Goal: Information Seeking & Learning: Learn about a topic

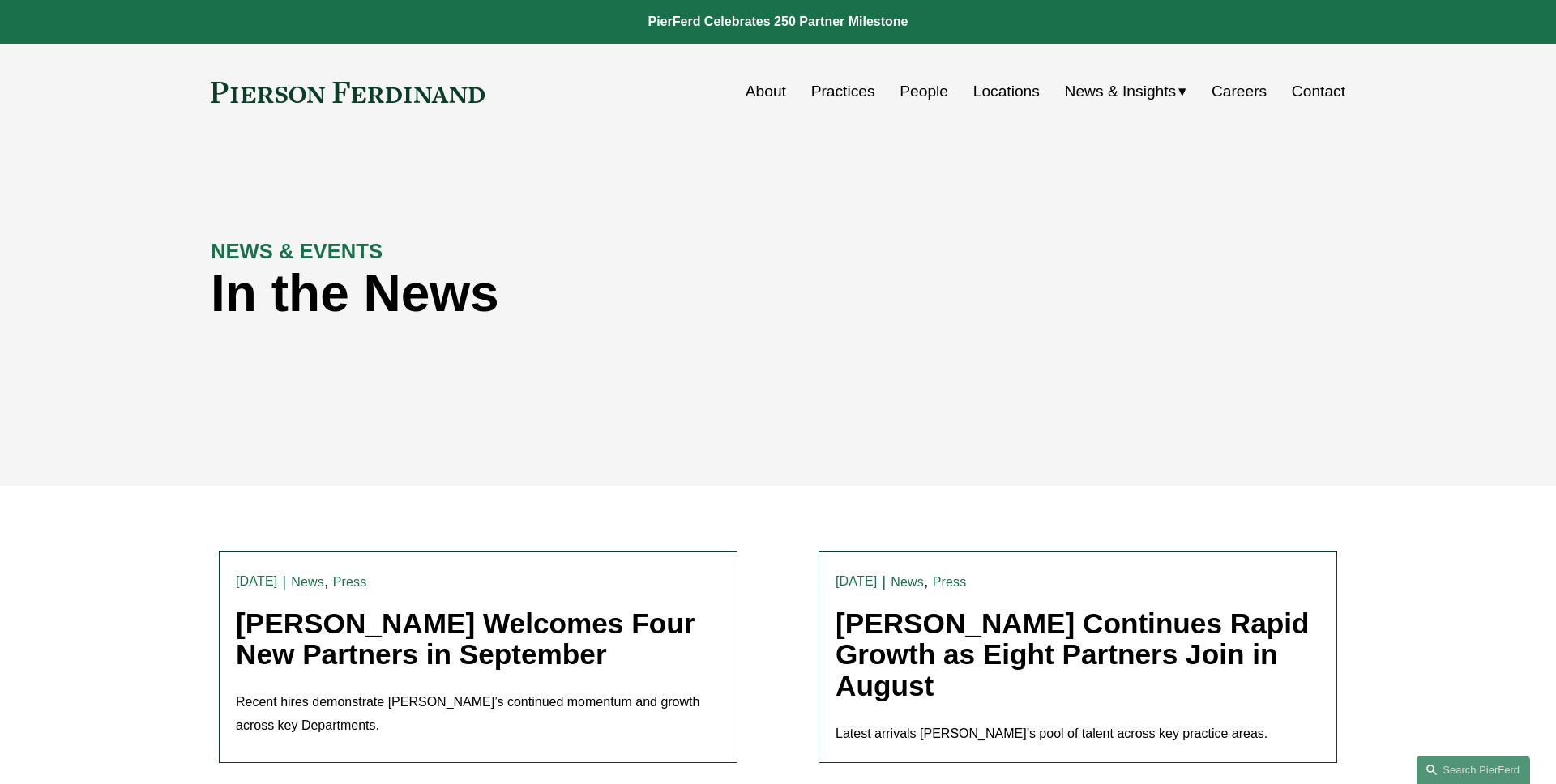
scroll to position [149, 0]
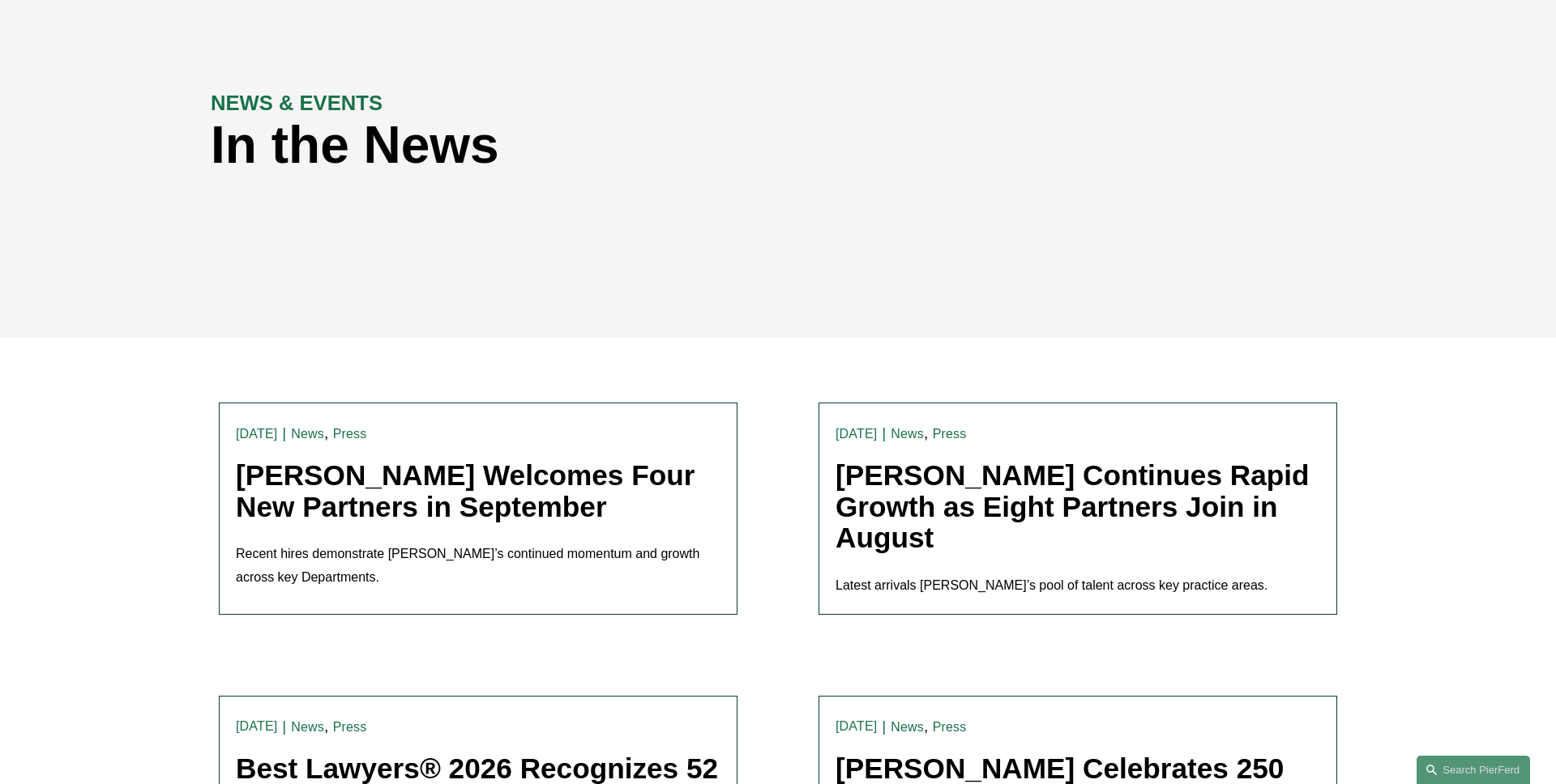
click at [454, 484] on link "[PERSON_NAME] Welcomes Four New Partners in September" at bounding box center [465, 490] width 459 height 63
click at [373, 509] on link "[PERSON_NAME] Welcomes Four New Partners in September" at bounding box center [465, 490] width 459 height 63
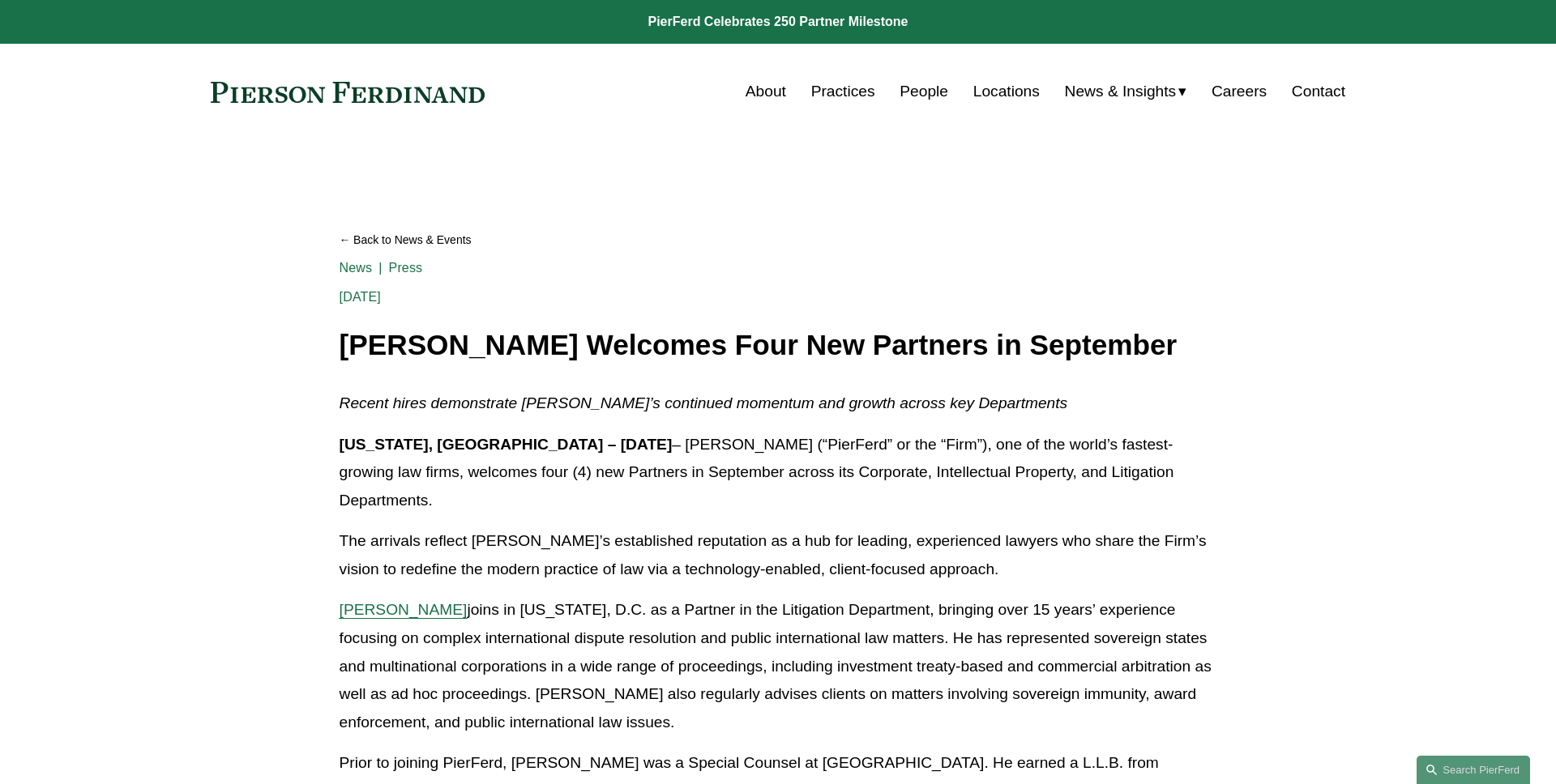
click at [364, 601] on span "[PERSON_NAME]" at bounding box center [403, 610] width 128 height 17
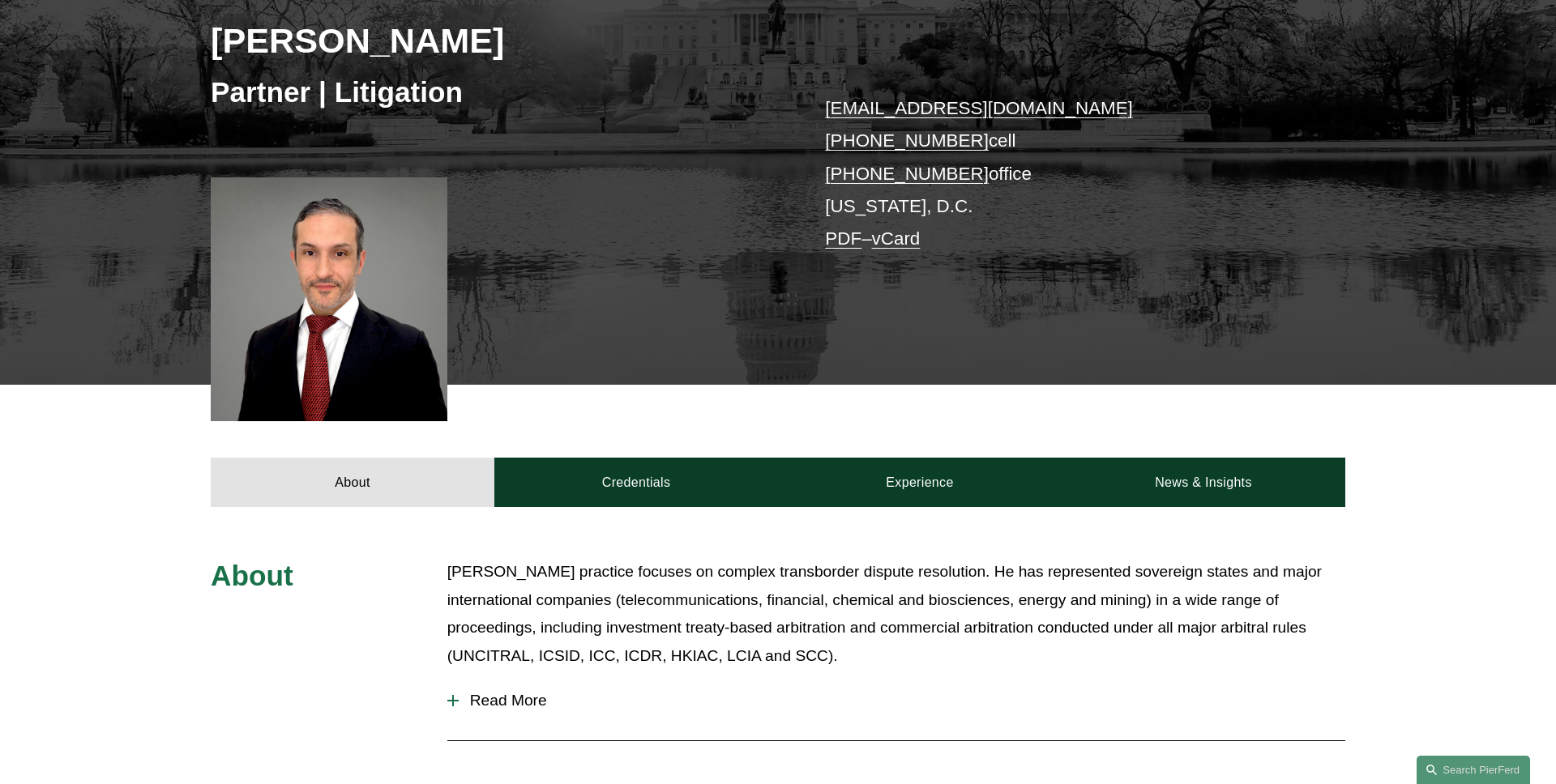
scroll to position [583, 0]
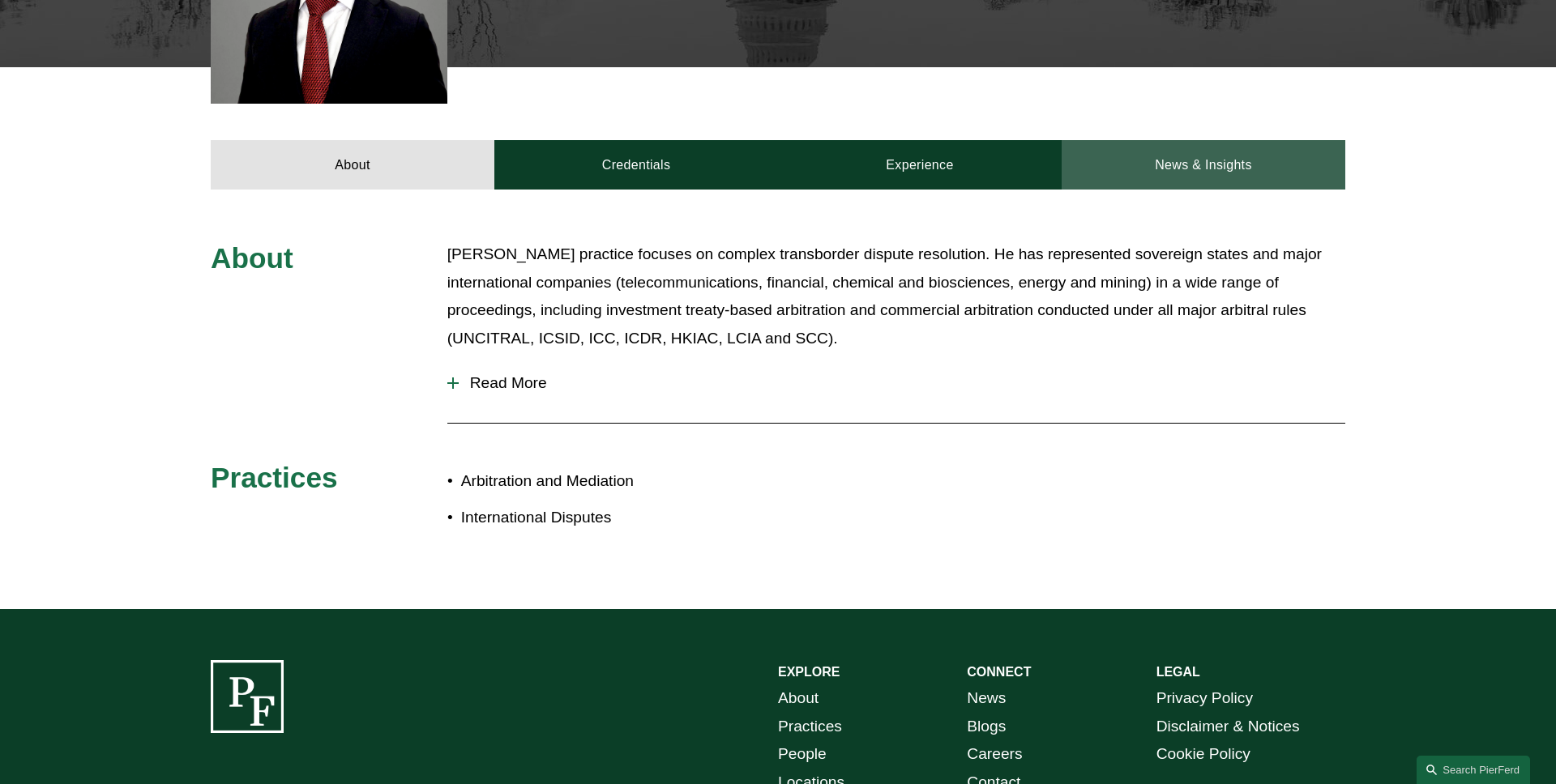
click at [1169, 163] on link "News & Insights" at bounding box center [1203, 164] width 283 height 48
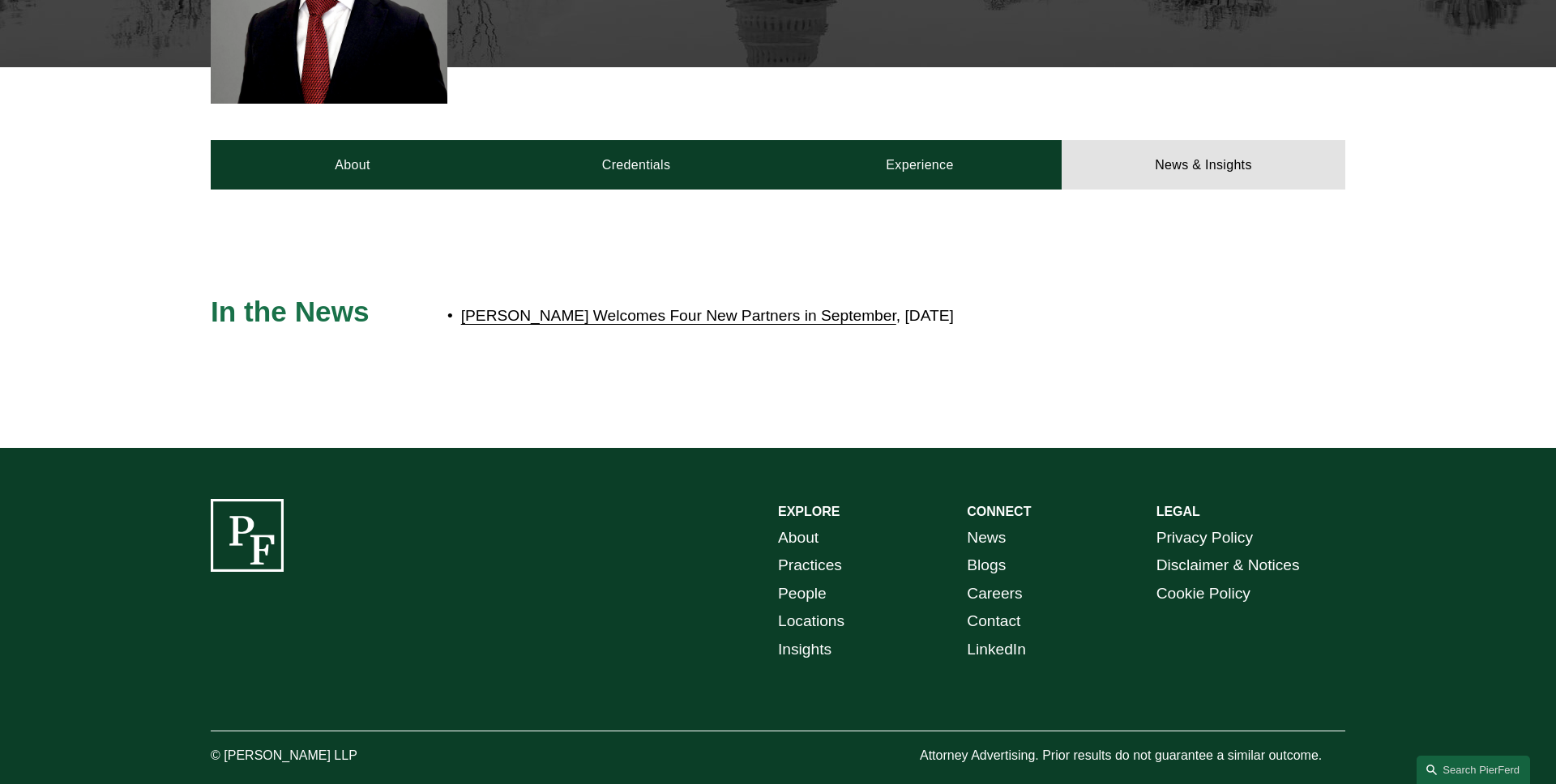
click at [794, 317] on link "[PERSON_NAME] Welcomes Four New Partners in September" at bounding box center [679, 316] width 435 height 17
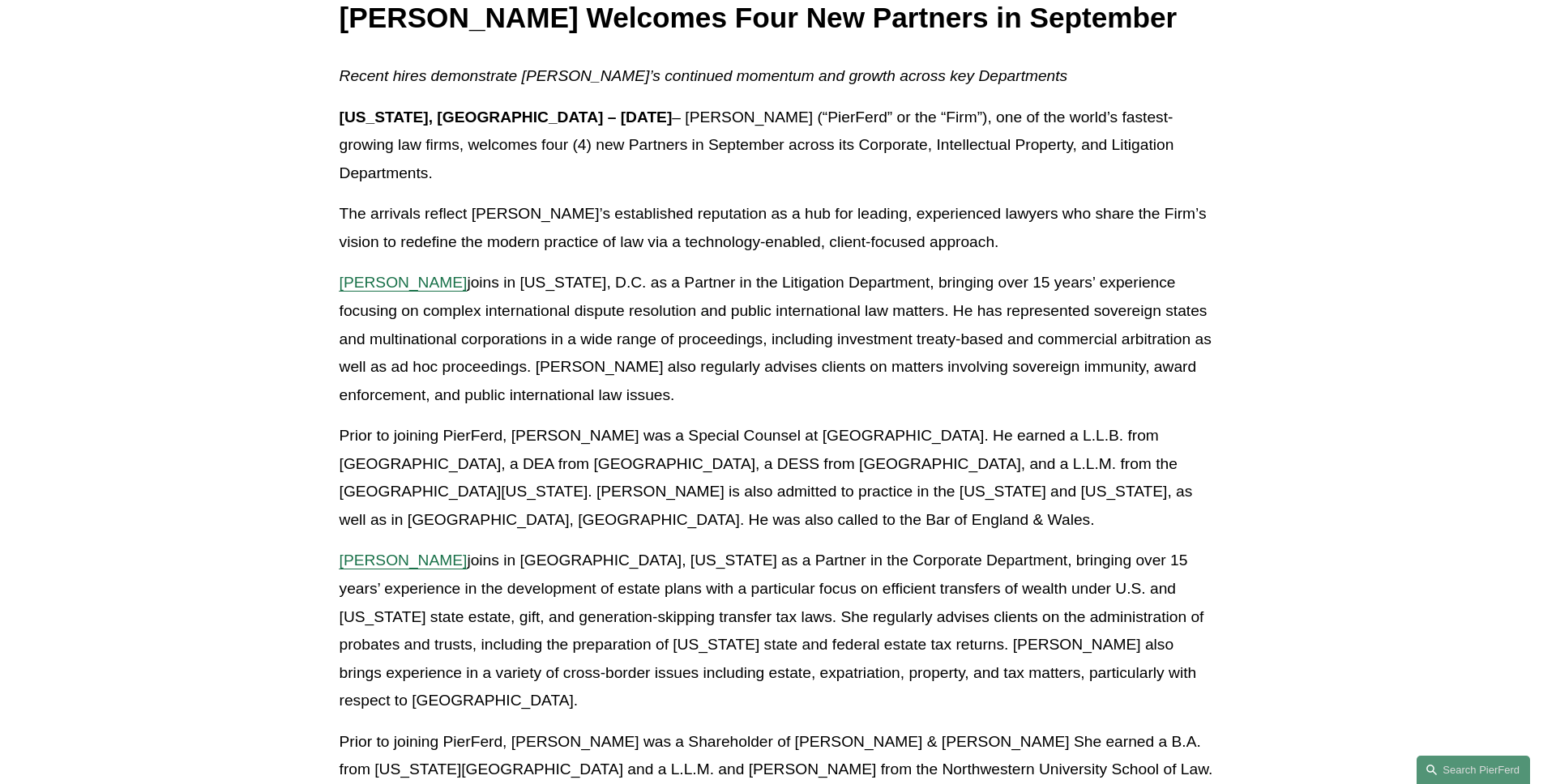
scroll to position [507, 0]
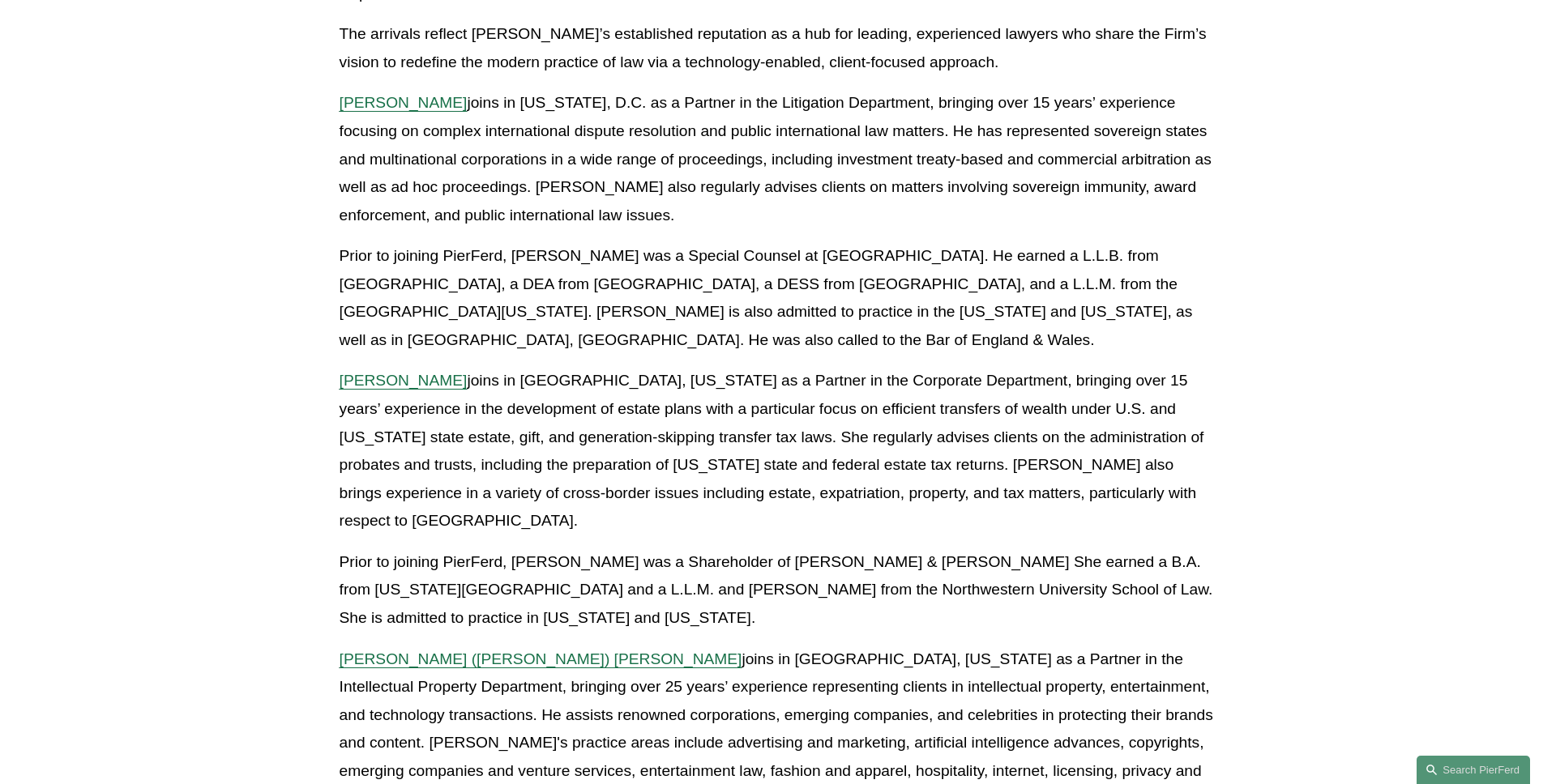
click at [416, 367] on p "Kristina M. Ash joins in Bellevue, Washington as a Partner in the Corporate Dep…" at bounding box center [778, 451] width 877 height 168
click at [417, 372] on span "[PERSON_NAME]" at bounding box center [403, 381] width 128 height 17
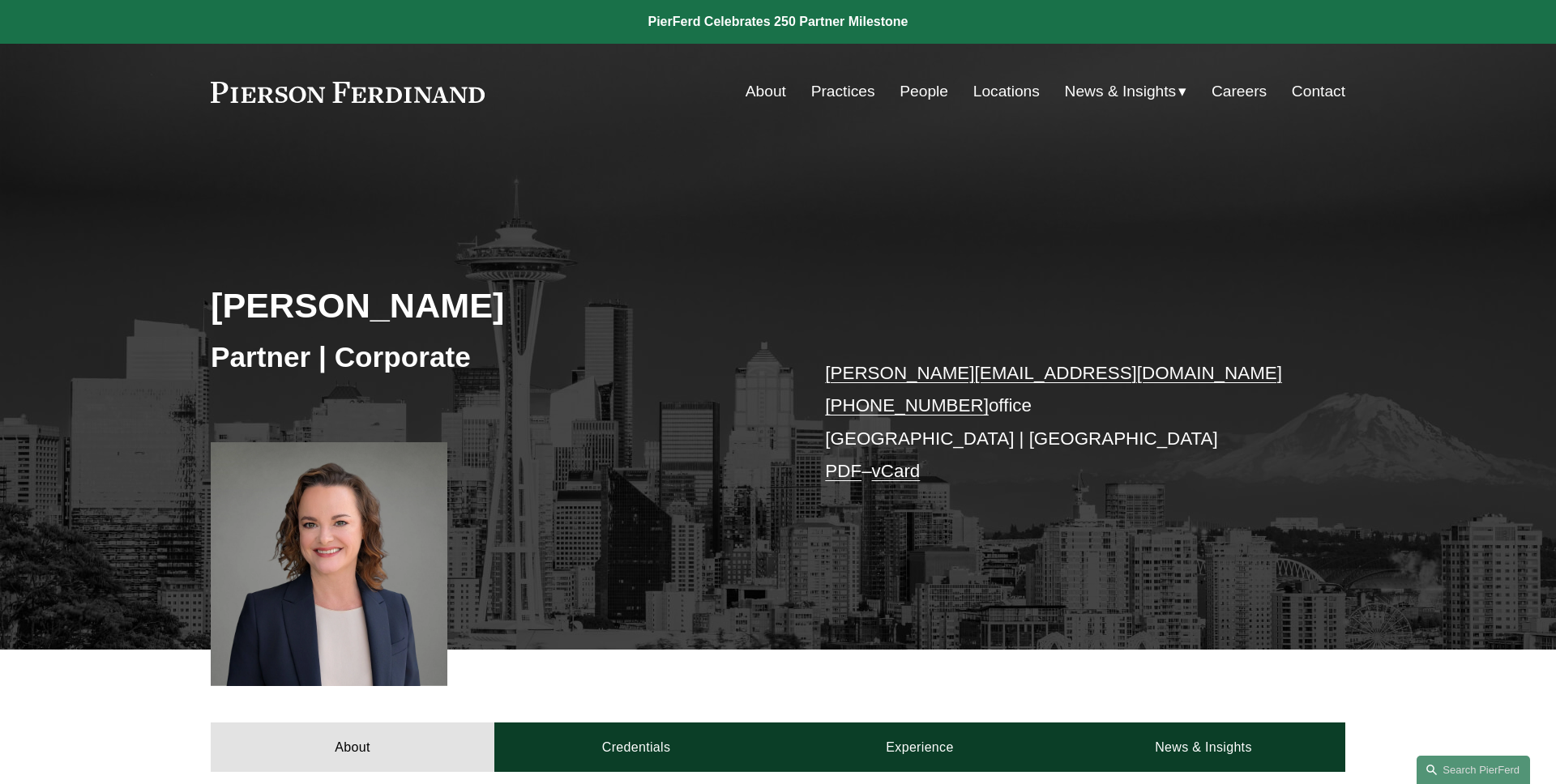
scroll to position [421, 0]
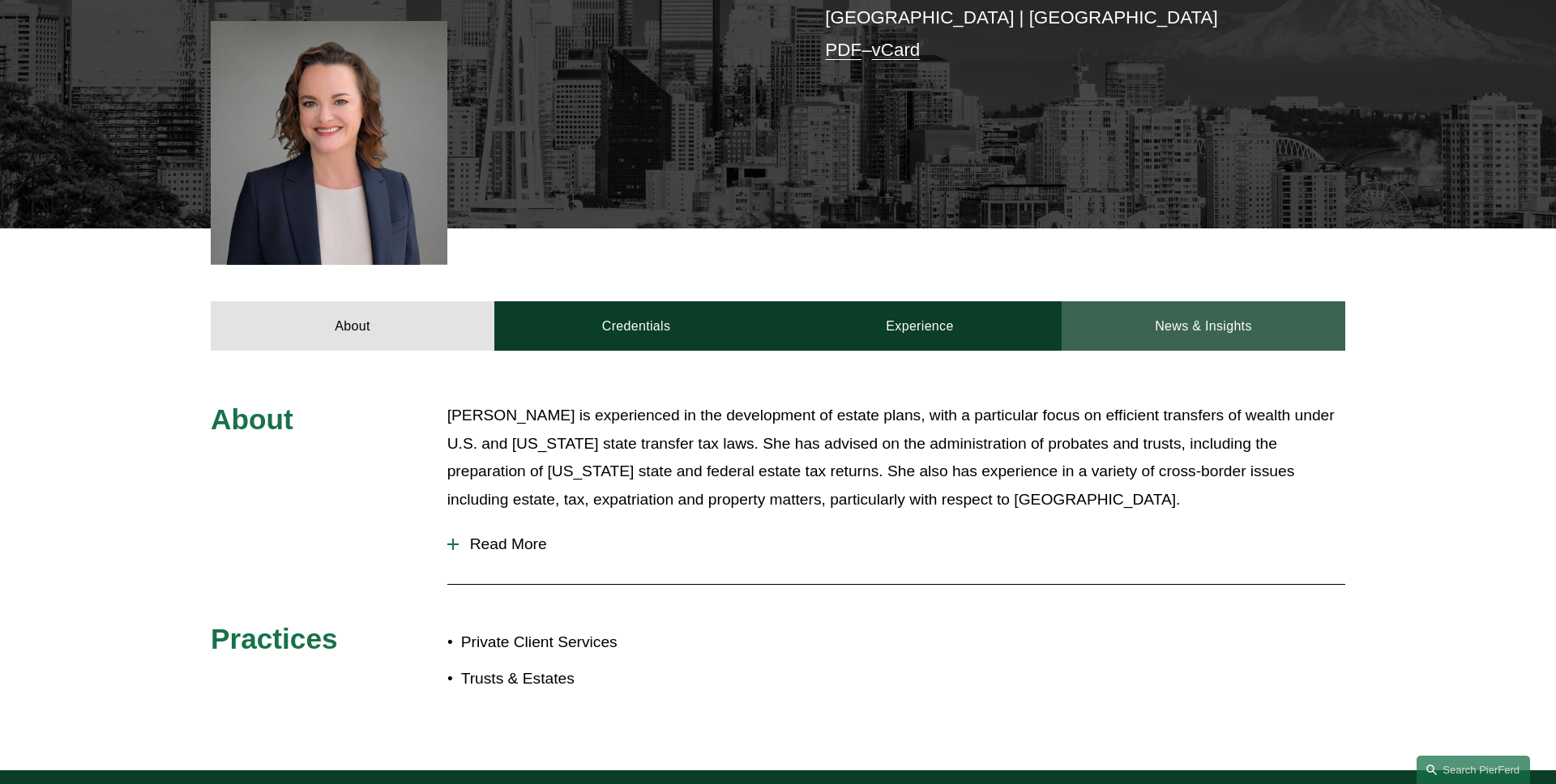
click at [1181, 335] on link "News & Insights" at bounding box center [1203, 326] width 283 height 48
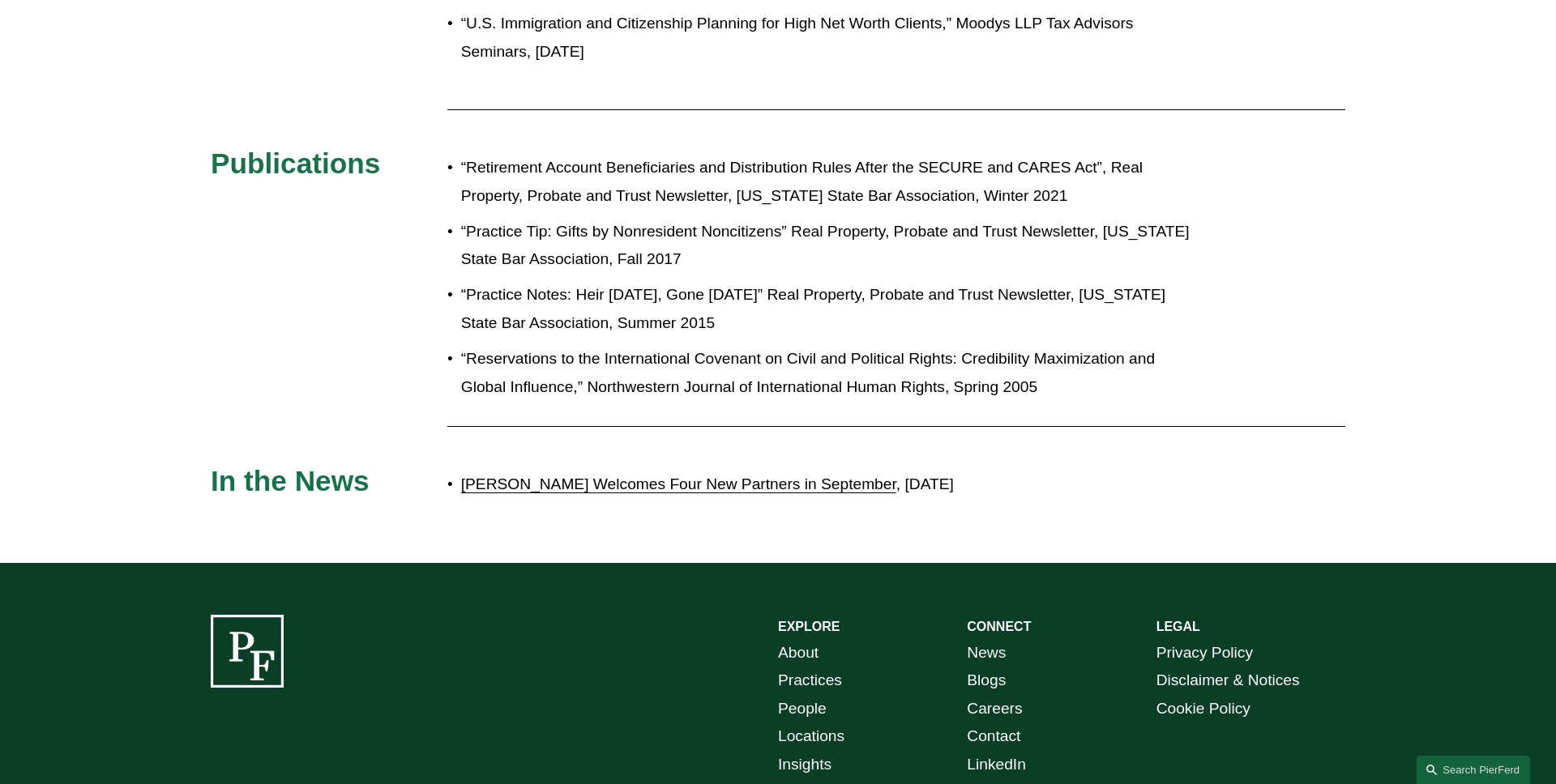
scroll to position [1465, 0]
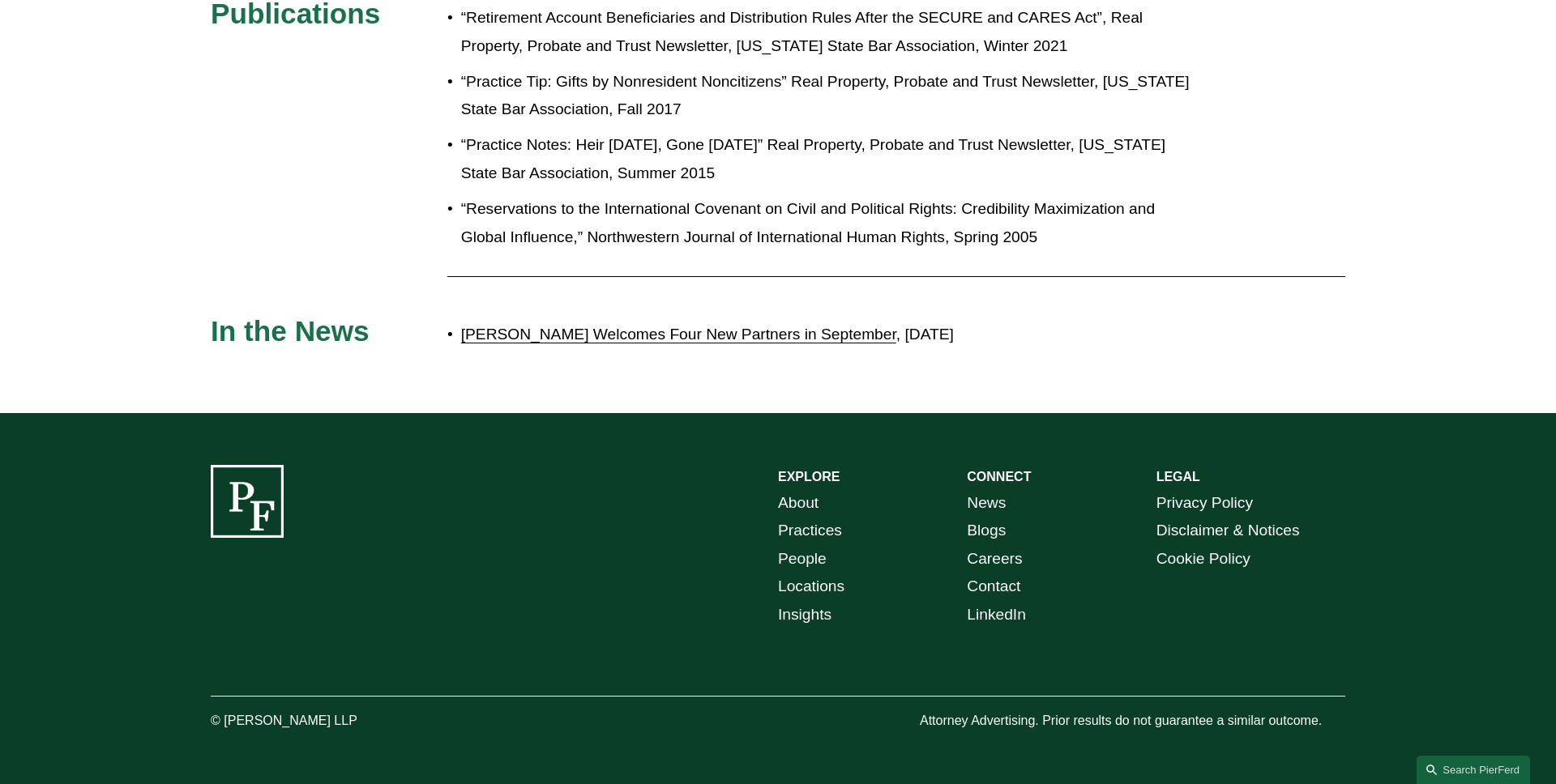
click at [763, 332] on link "[PERSON_NAME] Welcomes Four New Partners in September" at bounding box center [679, 334] width 435 height 17
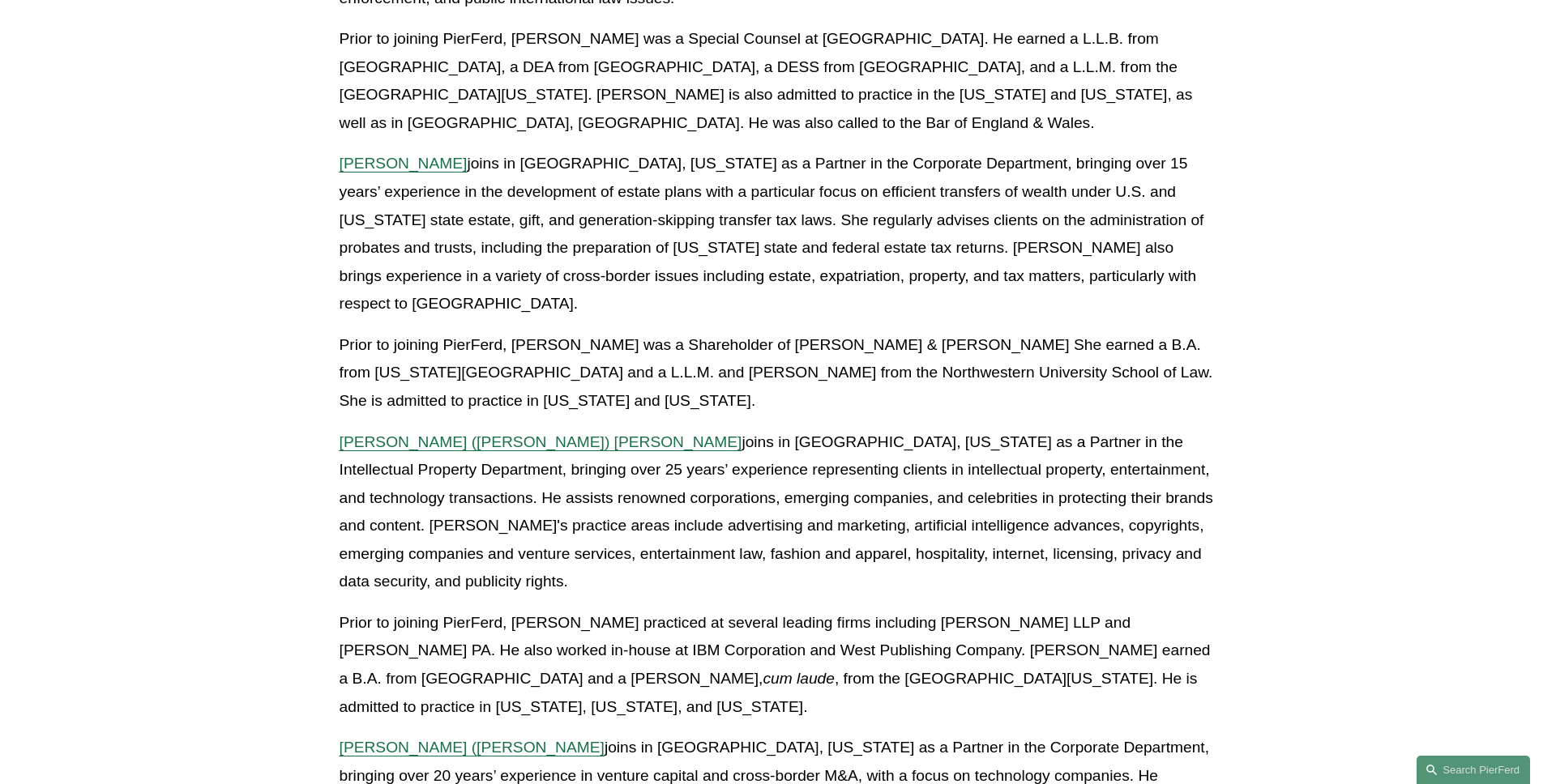
scroll to position [817, 0]
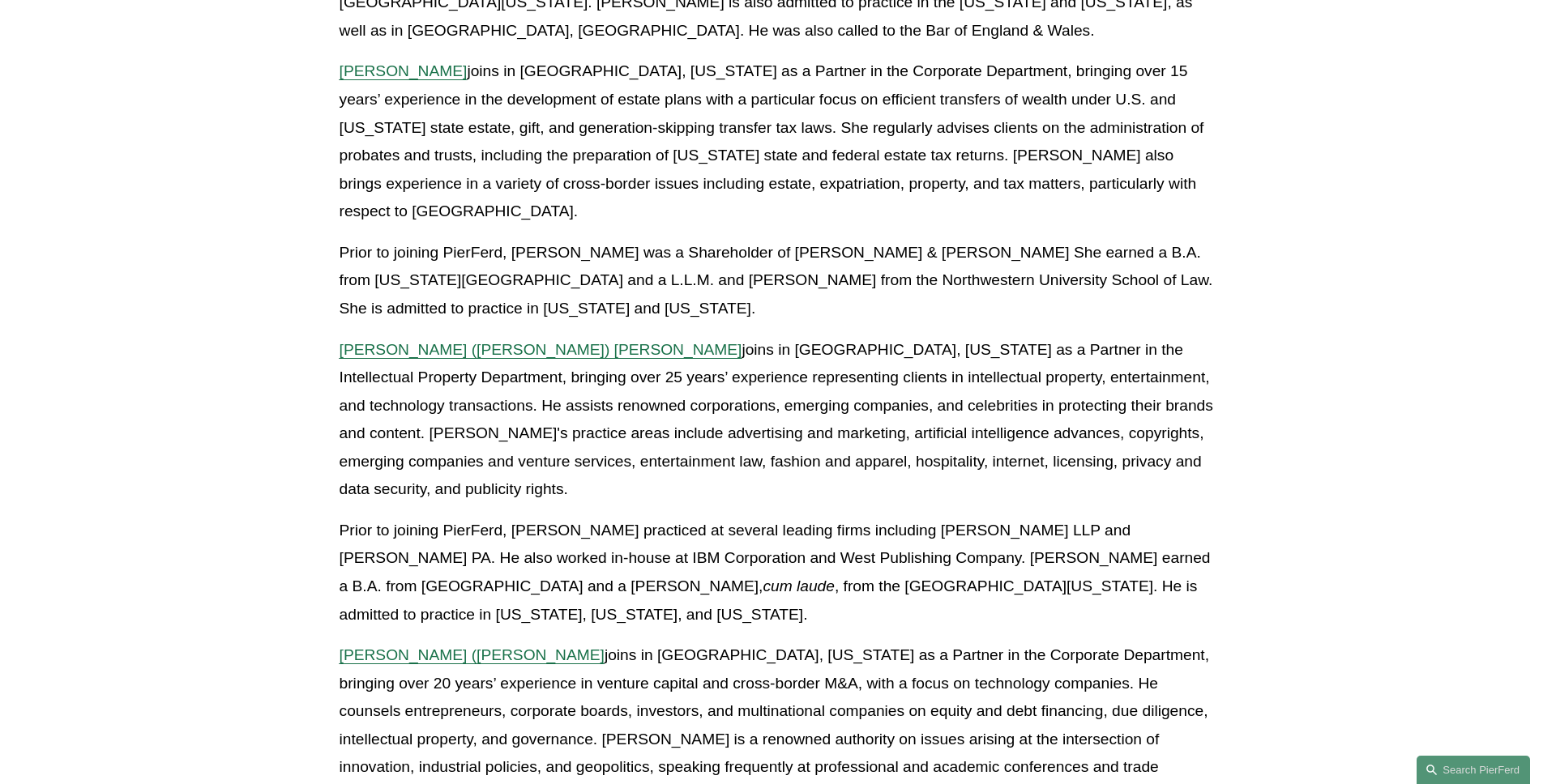
click at [451, 341] on span "[PERSON_NAME] ([PERSON_NAME]) [PERSON_NAME]" at bounding box center [541, 350] width 402 height 17
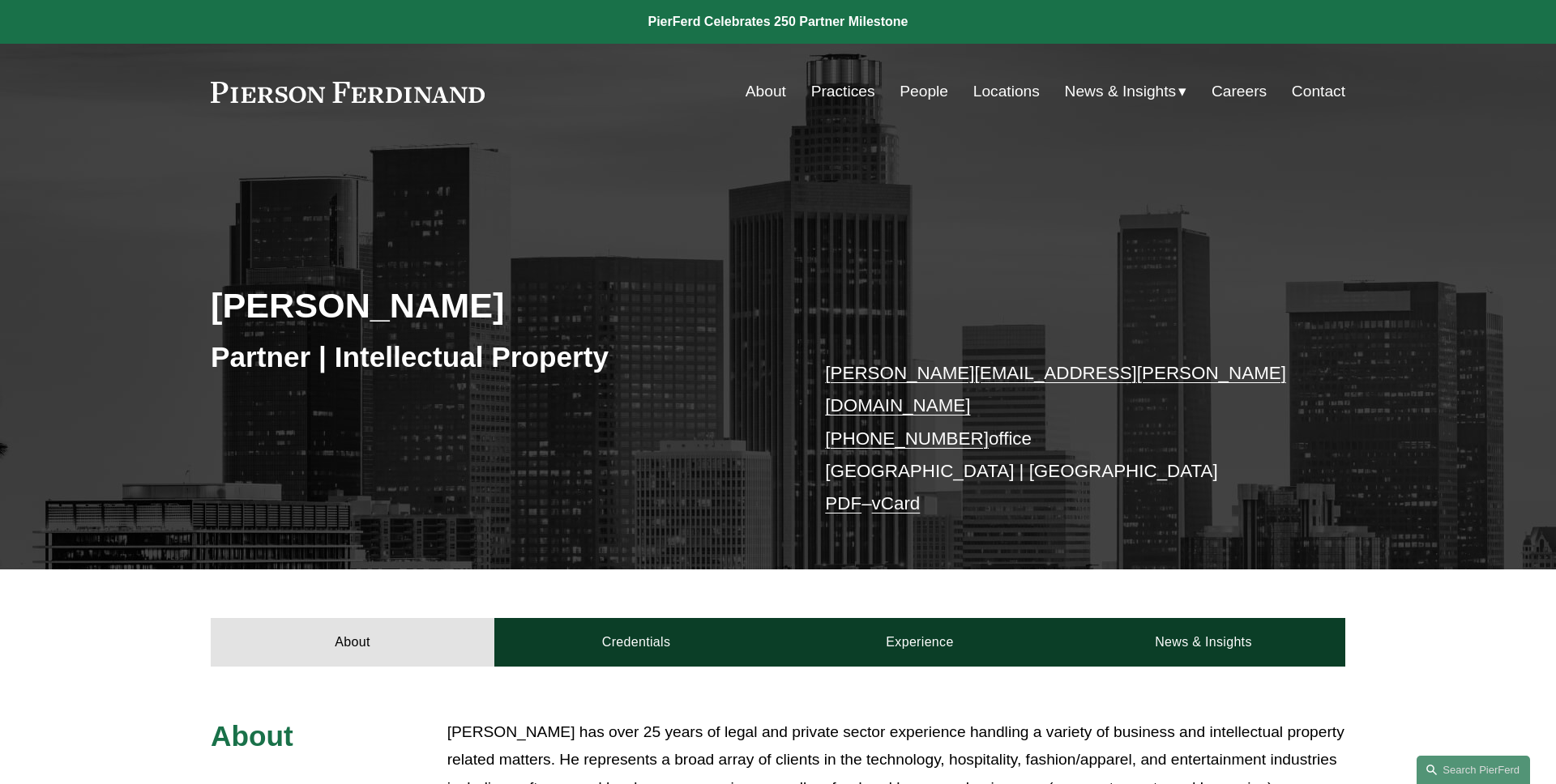
scroll to position [172, 0]
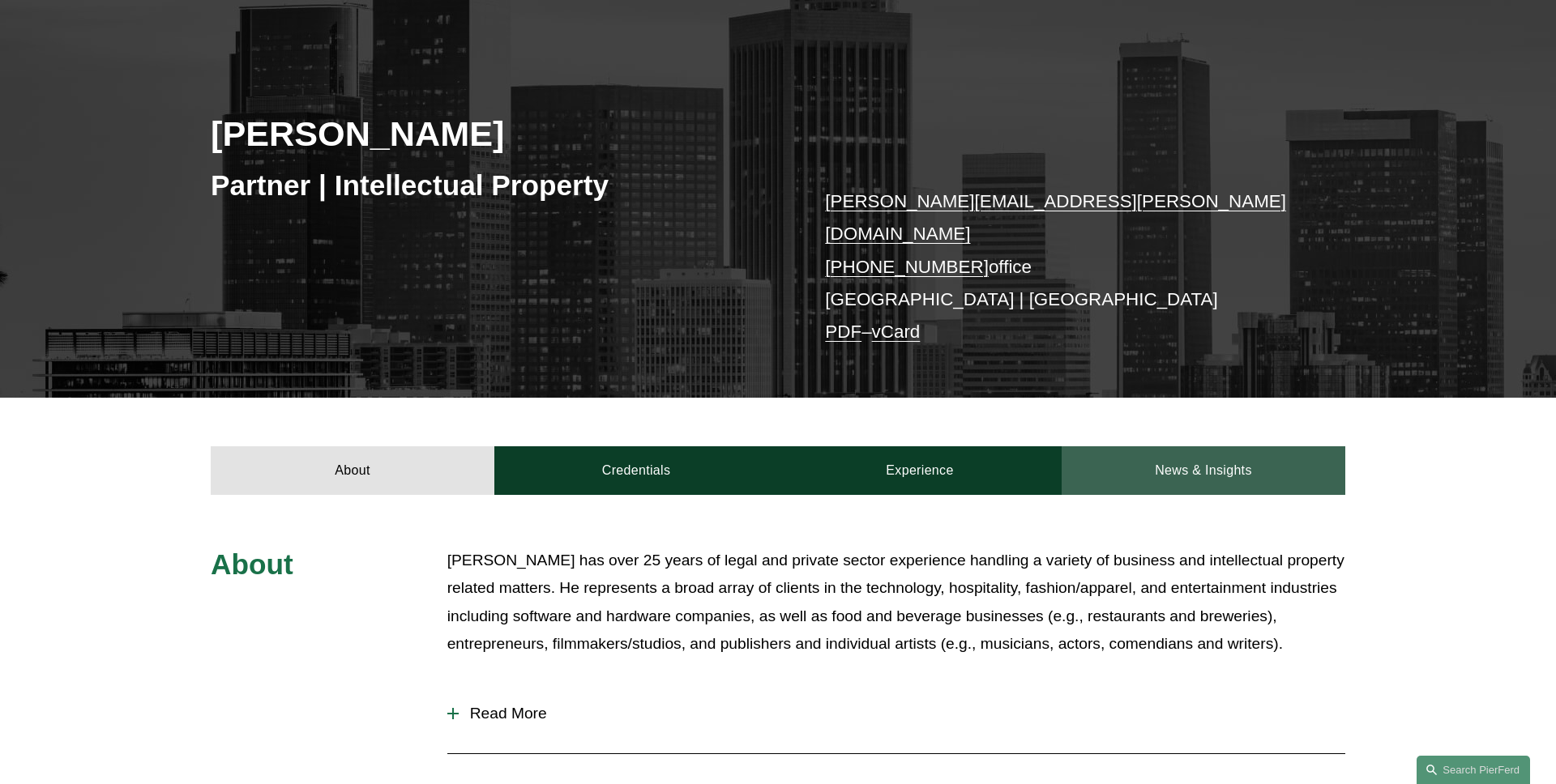
click at [1205, 459] on link "News & Insights" at bounding box center [1203, 471] width 283 height 48
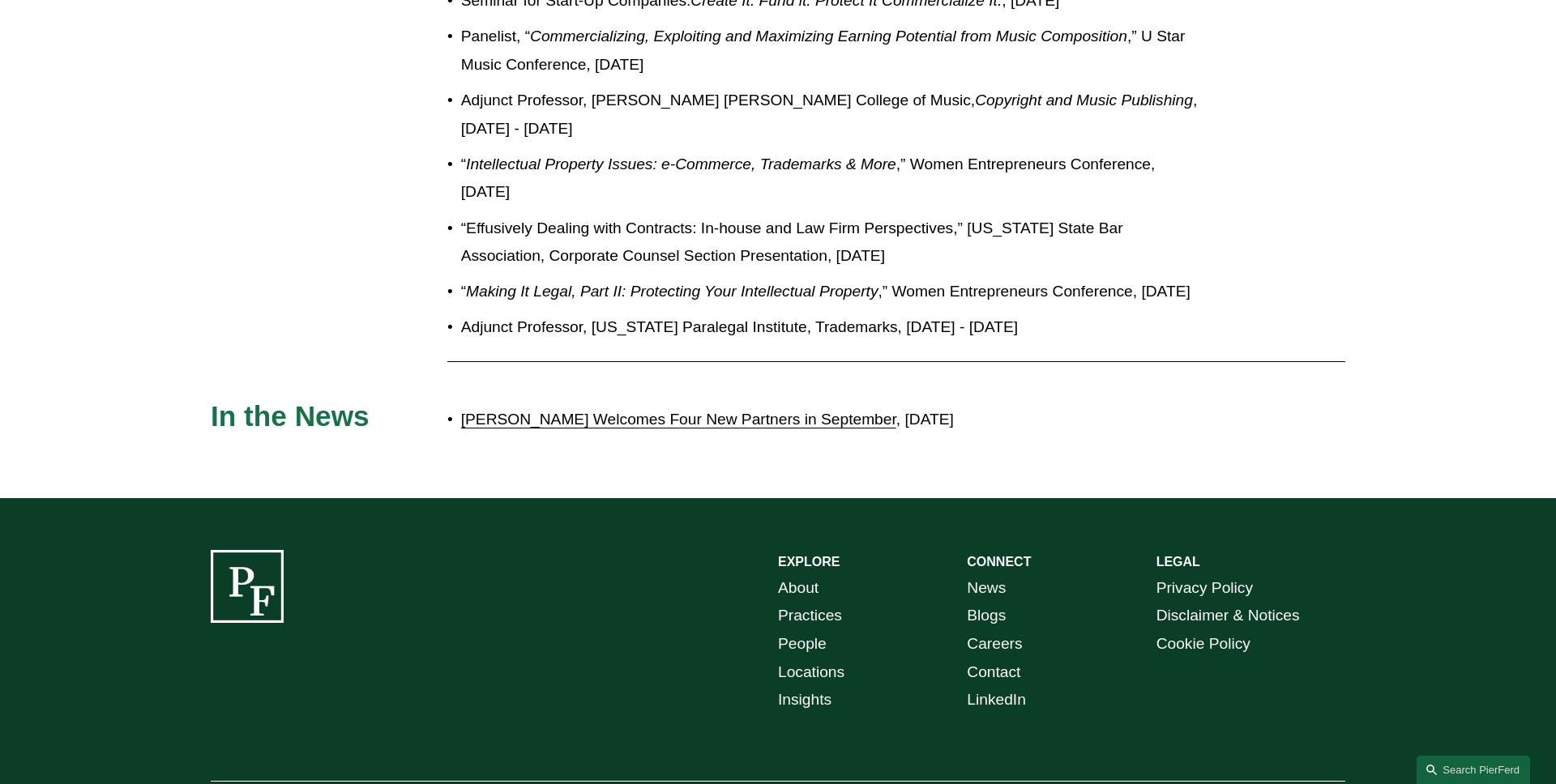
scroll to position [1918, 0]
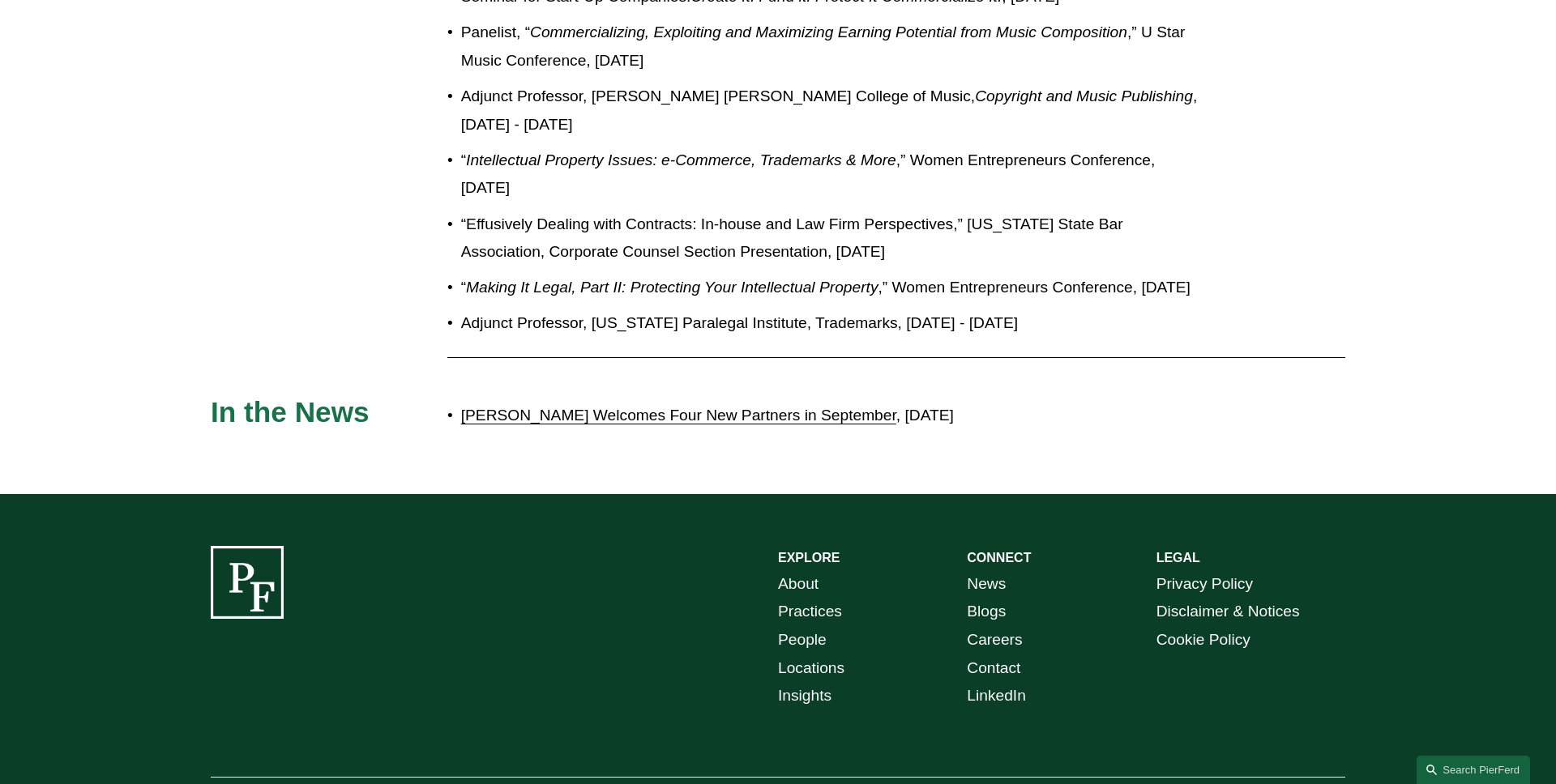
click at [836, 407] on link "[PERSON_NAME] Welcomes Four New Partners in September" at bounding box center [679, 415] width 435 height 17
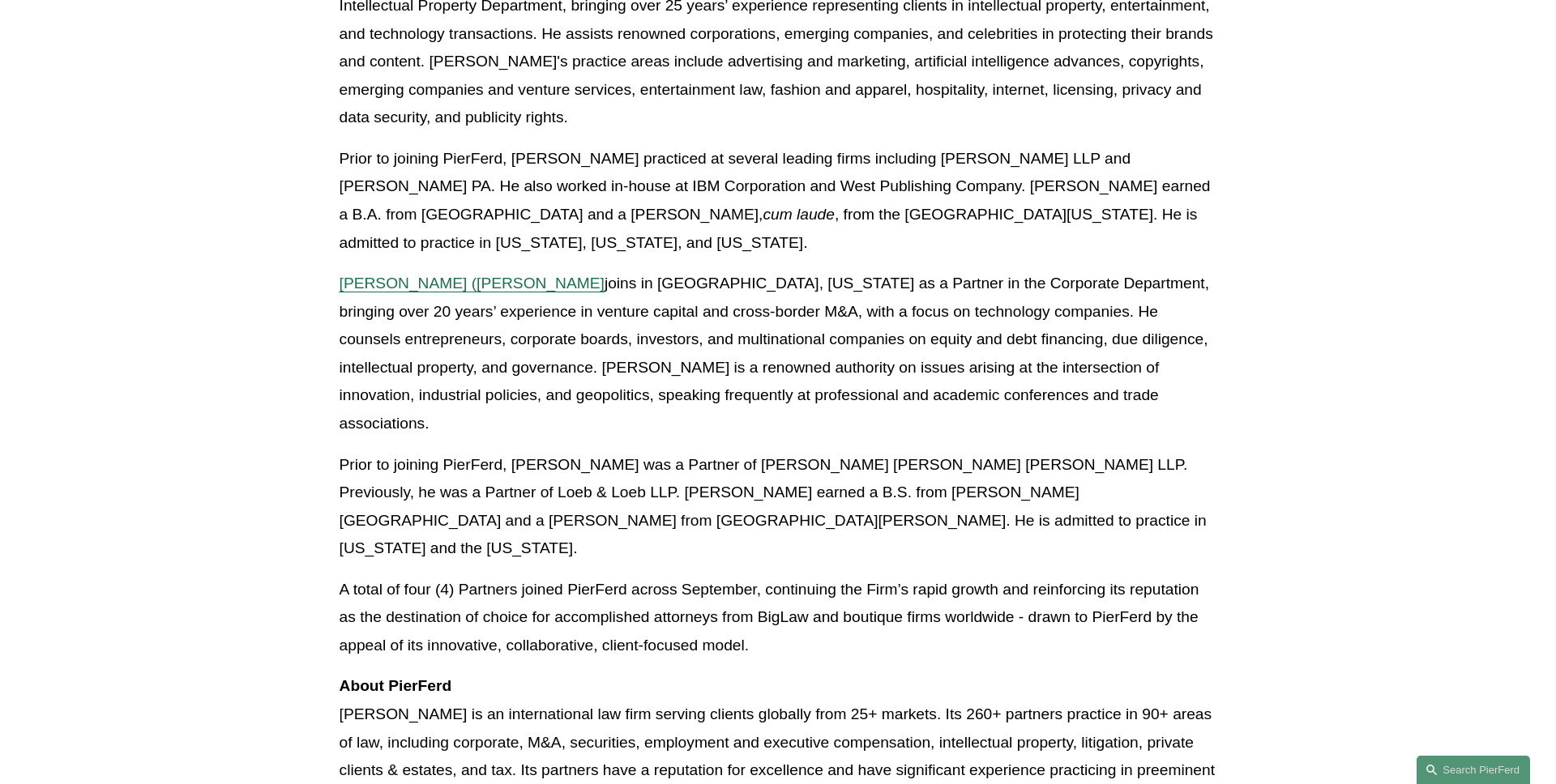
scroll to position [1149, 0]
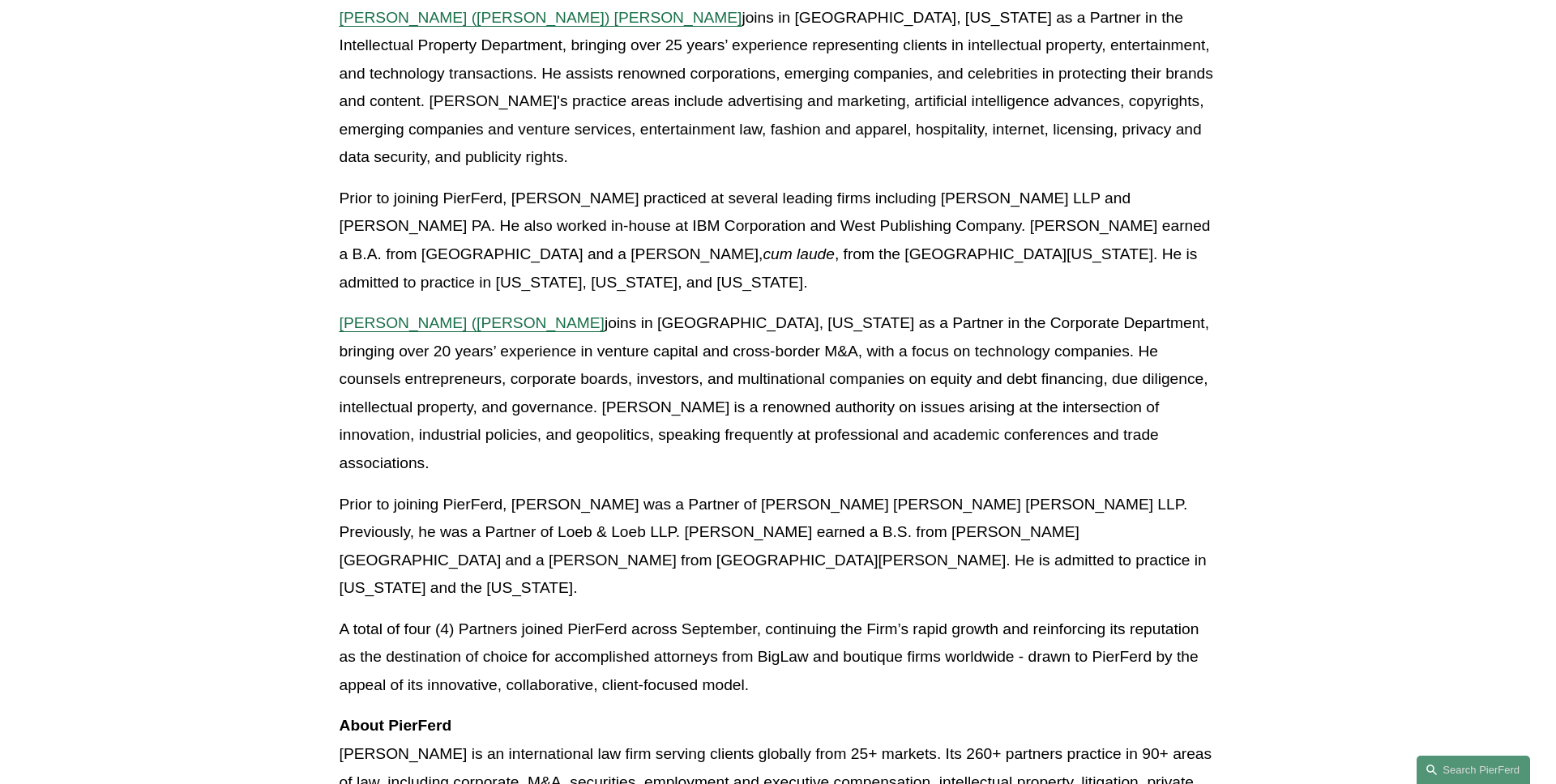
click at [446, 314] on span "[PERSON_NAME] ([PERSON_NAME]" at bounding box center [471, 323] width 265 height 17
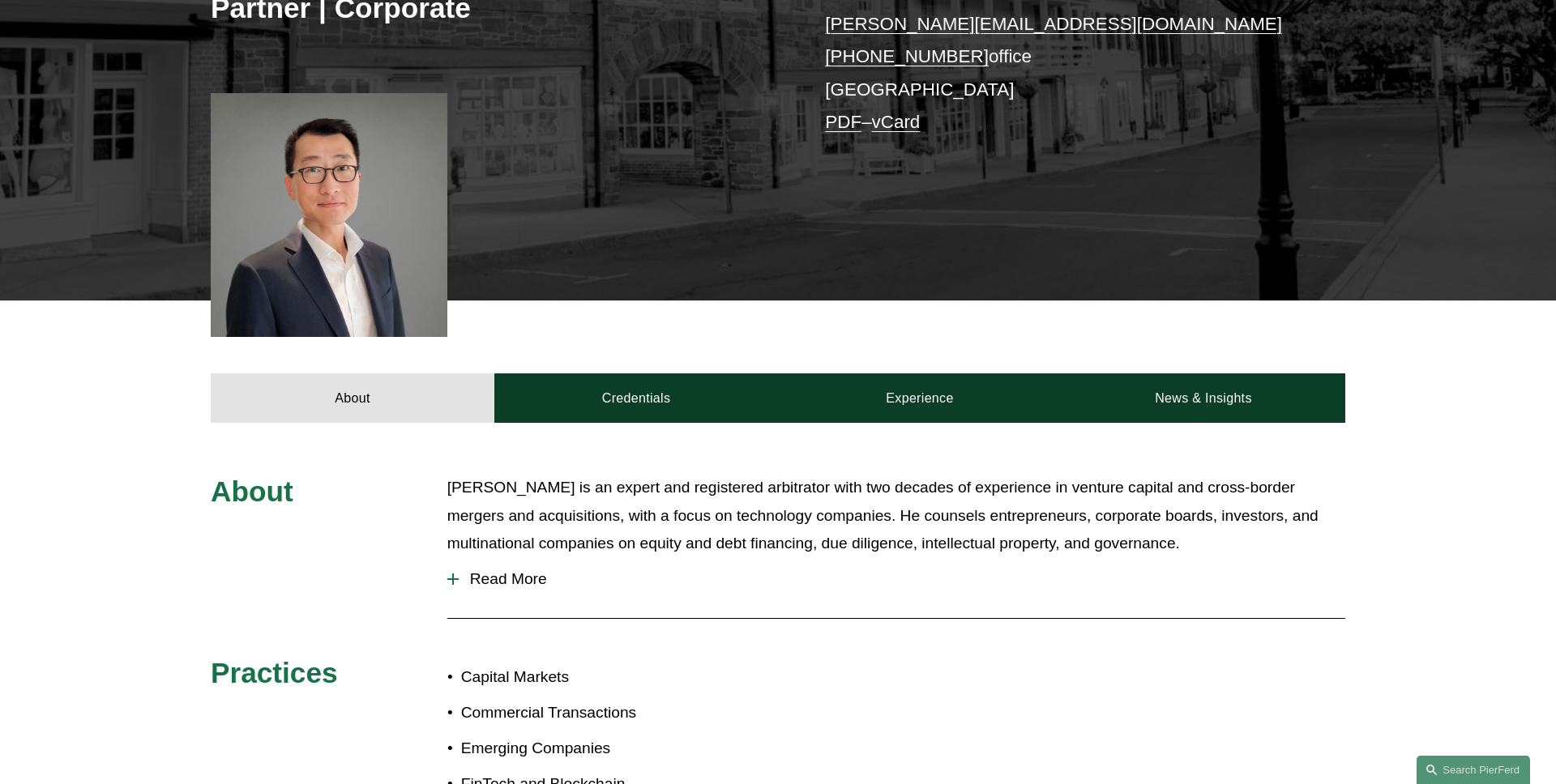
scroll to position [478, 0]
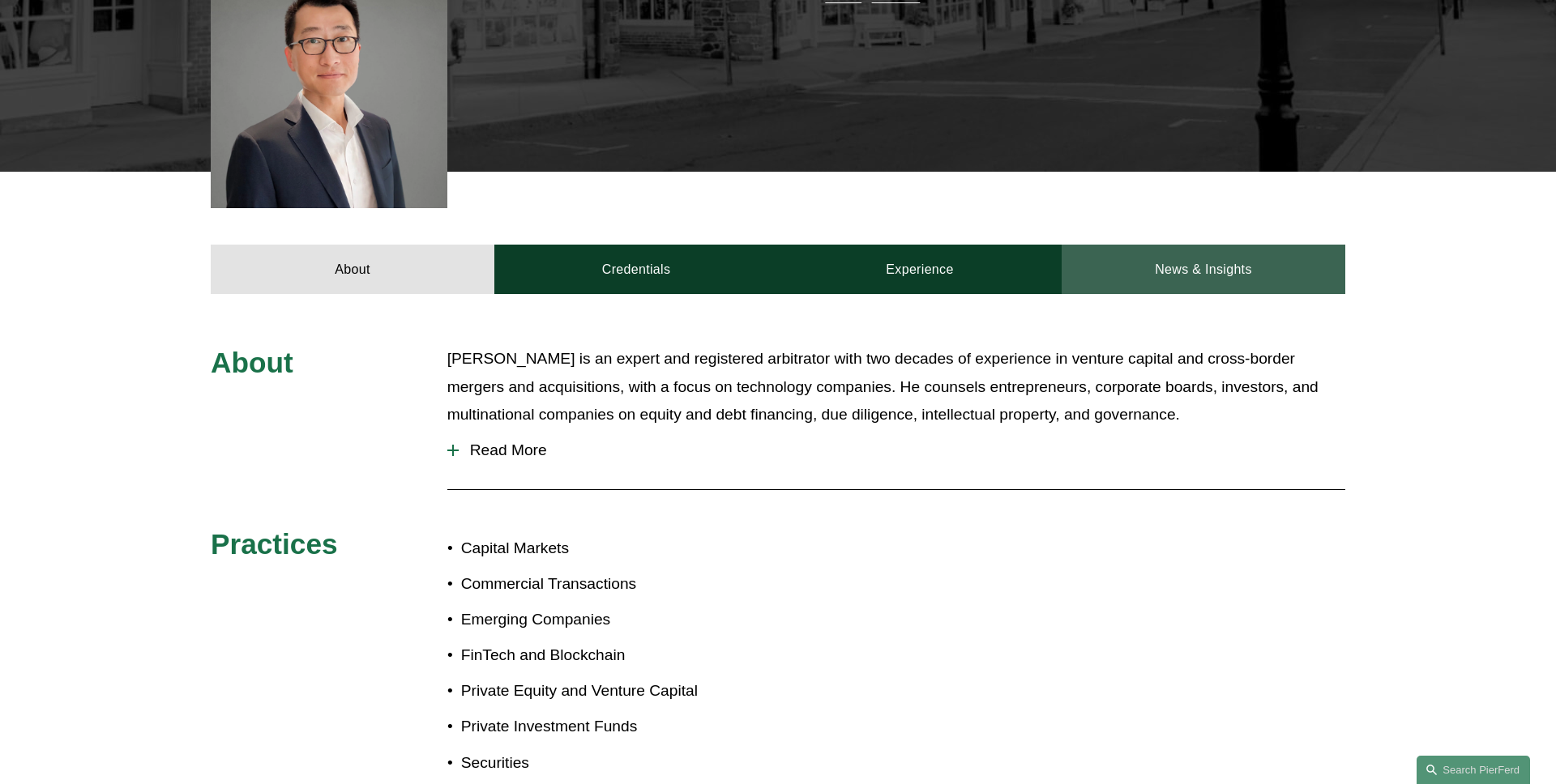
click at [1156, 282] on link "News & Insights" at bounding box center [1203, 269] width 283 height 48
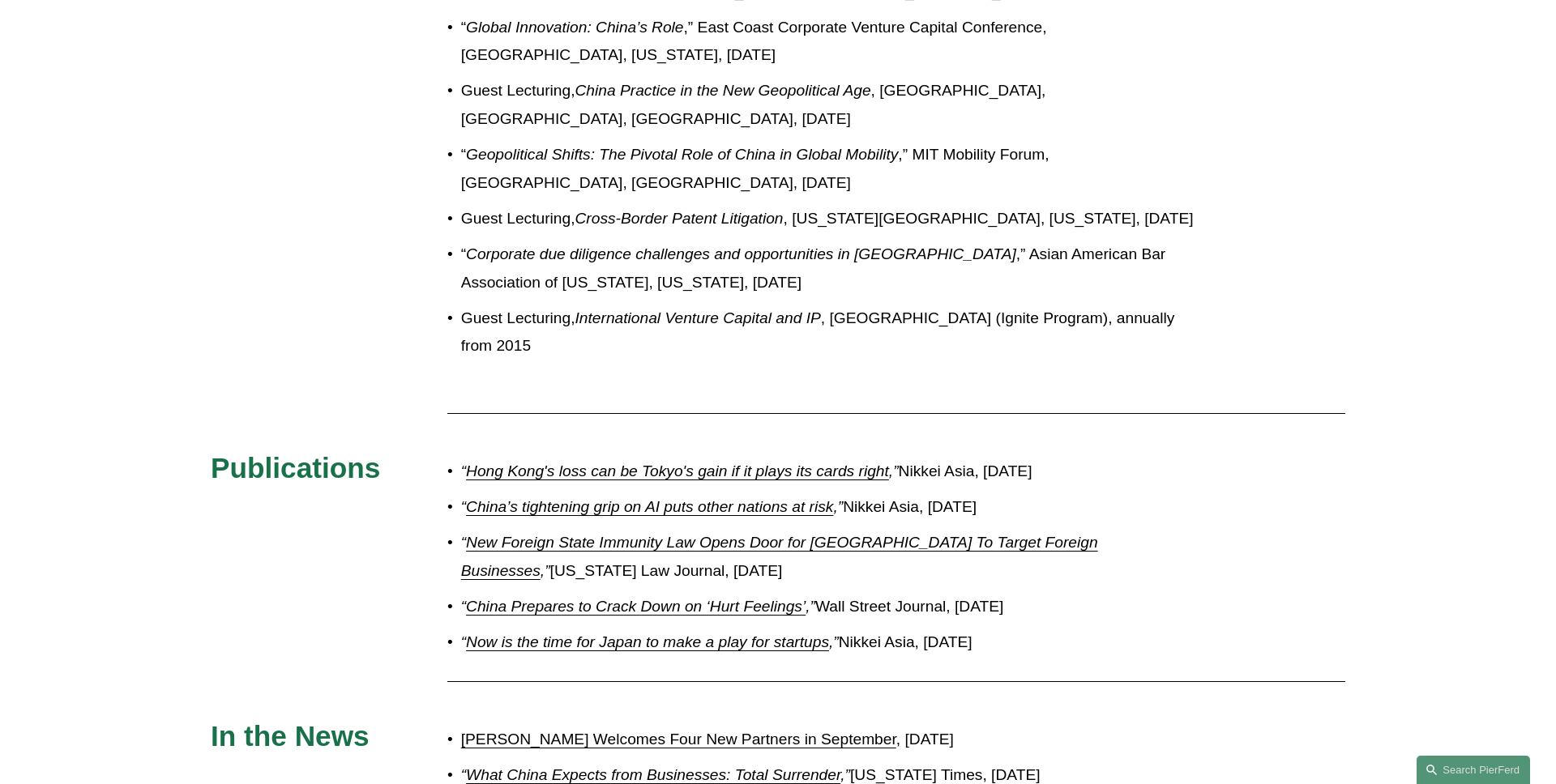
scroll to position [1528, 0]
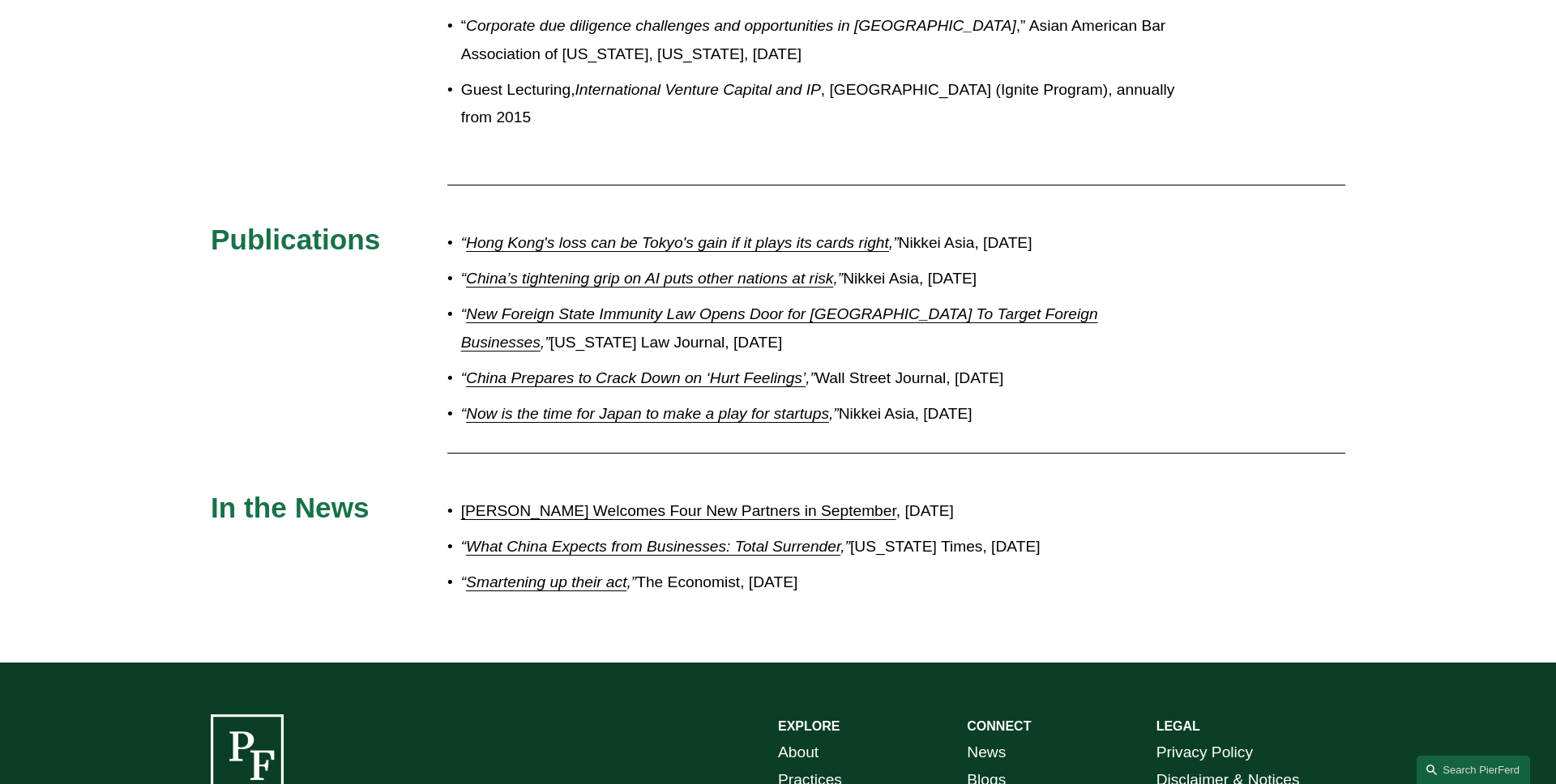
click at [591, 514] on link "[PERSON_NAME] Welcomes Four New Partners in September" at bounding box center [679, 511] width 435 height 17
